Goal: Task Accomplishment & Management: Complete application form

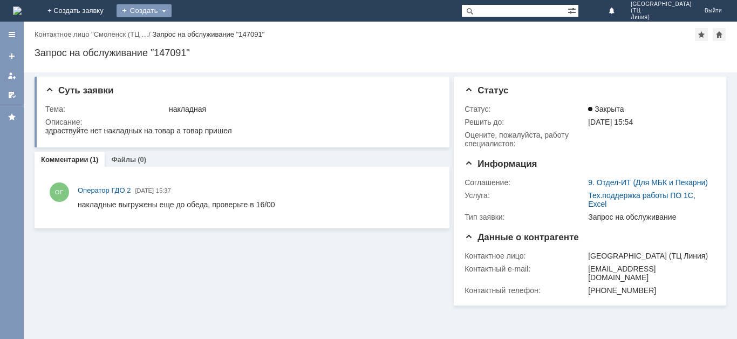
click at [172, 12] on div "Создать" at bounding box center [144, 10] width 55 height 13
click at [172, 11] on div "Создать" at bounding box center [144, 10] width 55 height 13
click at [172, 8] on div "Создать" at bounding box center [144, 10] width 55 height 13
click at [201, 29] on link "Заявка" at bounding box center [160, 32] width 82 height 13
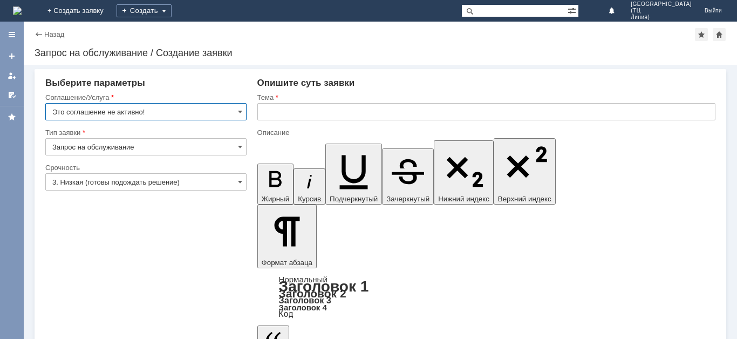
click at [236, 114] on input "Это соглашение не активно!" at bounding box center [145, 111] width 201 height 17
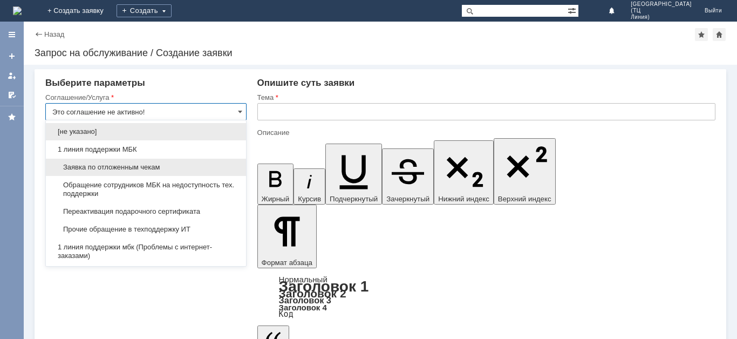
click at [161, 169] on span "Заявка по отложенным чекам" at bounding box center [145, 167] width 187 height 9
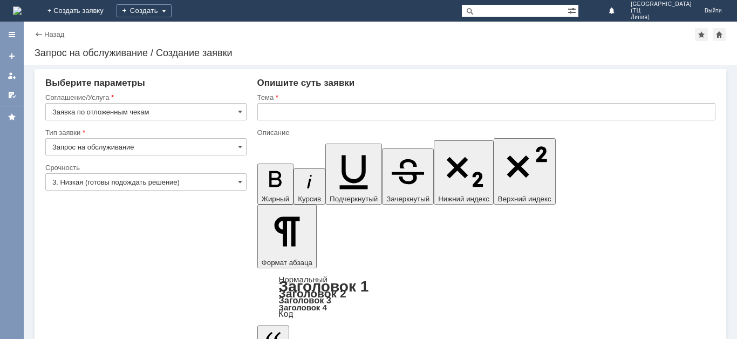
type input "Заявка по отложенным чекам"
click at [240, 146] on span at bounding box center [240, 146] width 4 height 9
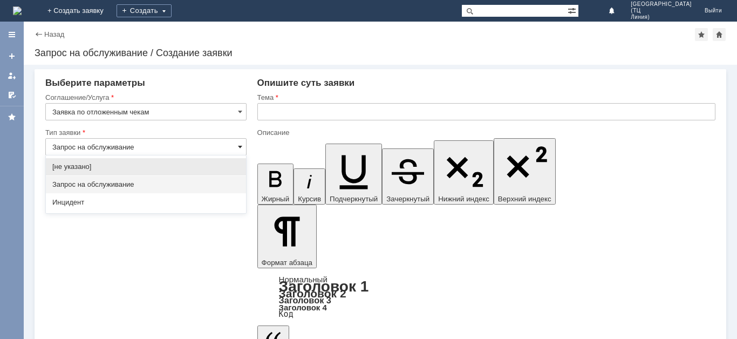
click at [238, 150] on span at bounding box center [240, 146] width 4 height 9
click at [161, 186] on span "Запрос на обслуживание" at bounding box center [145, 184] width 187 height 9
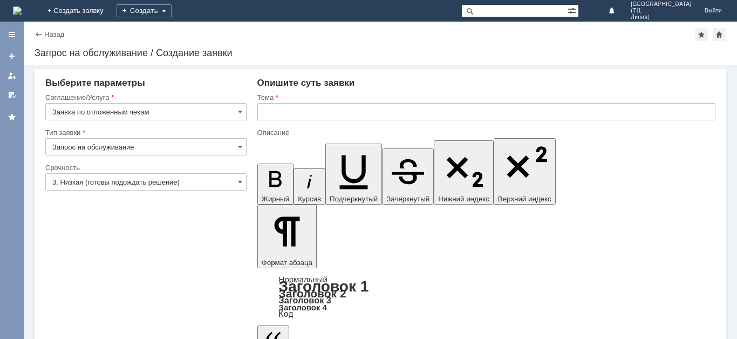
type input "Запрос на обслуживание"
click at [238, 180] on span at bounding box center [240, 182] width 4 height 9
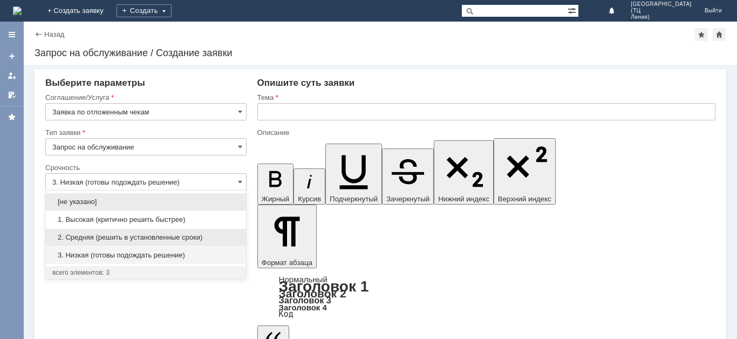
click at [160, 237] on span "2. Средняя (решить в установленные сроки)" at bounding box center [145, 237] width 187 height 9
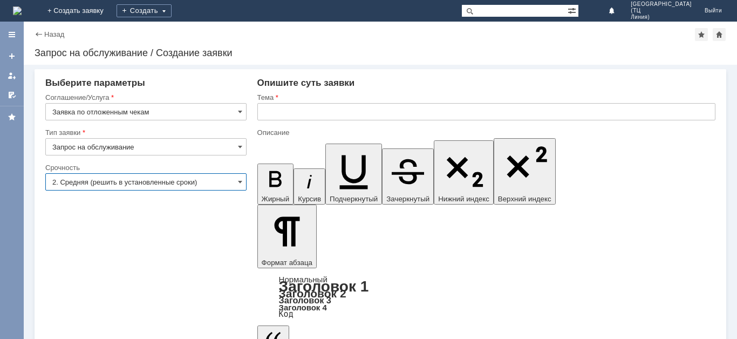
type input "2. Средняя (решить в установленные сроки)"
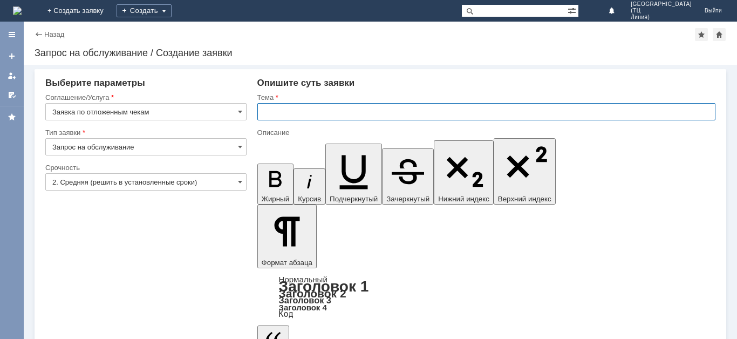
click at [281, 108] on input "text" at bounding box center [486, 111] width 458 height 17
type input "отложенные чеки [DATE]"
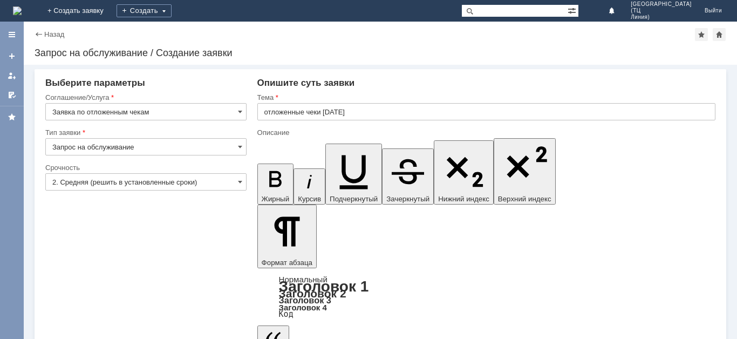
click at [296, 248] on body "Идет загрузка, пожалуйста, подождите. На домашнюю + Создать заявку Создать Смол…" at bounding box center [368, 169] width 737 height 339
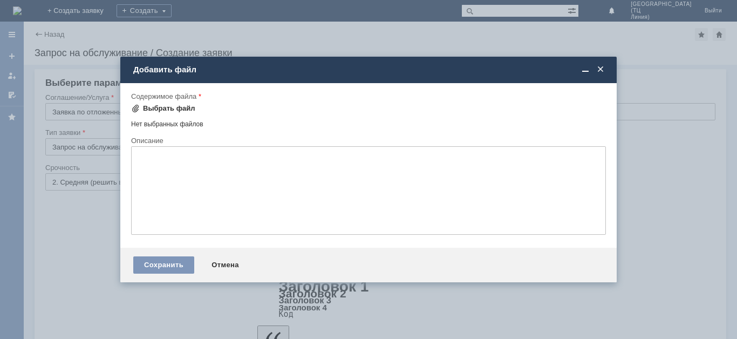
click at [169, 108] on div "Выбрать файл" at bounding box center [169, 108] width 52 height 9
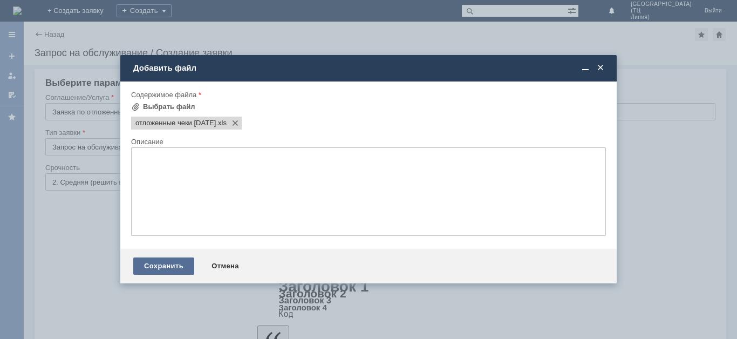
click at [168, 265] on div "Сохранить" at bounding box center [163, 265] width 61 height 17
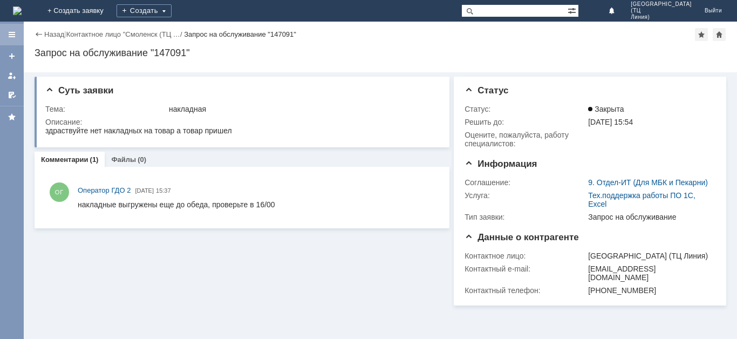
click at [13, 33] on div at bounding box center [12, 34] width 9 height 9
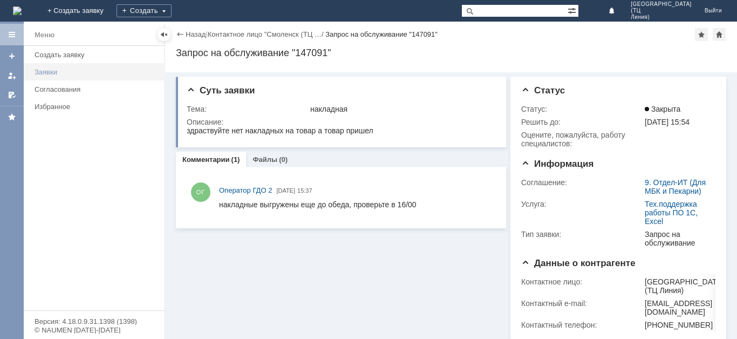
click at [48, 73] on div "Заявки" at bounding box center [96, 72] width 123 height 8
